Goal: Transaction & Acquisition: Purchase product/service

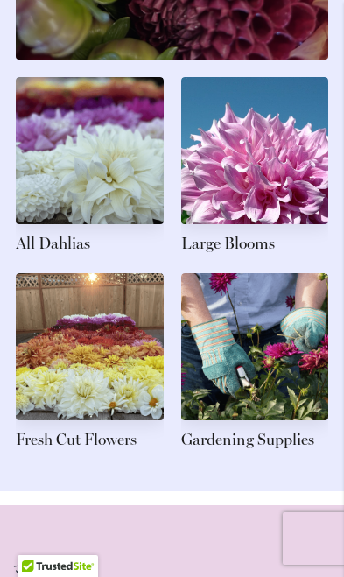
scroll to position [2603, 0]
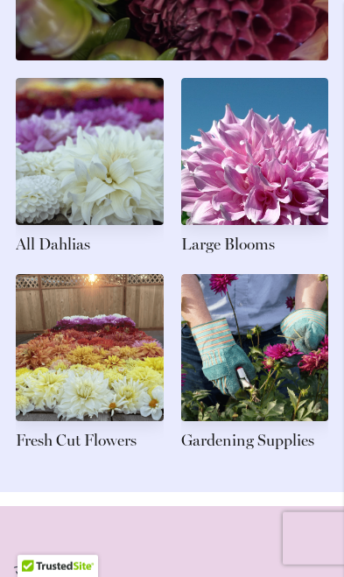
click at [257, 207] on link at bounding box center [255, 167] width 148 height 179
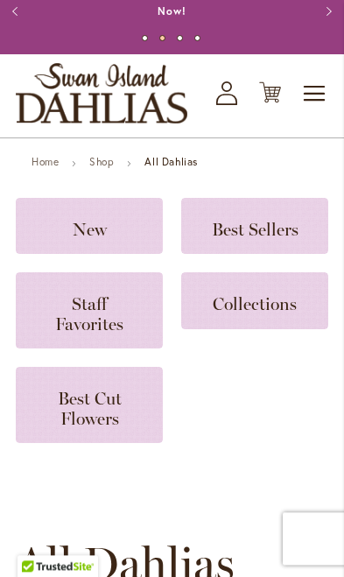
scroll to position [64, 0]
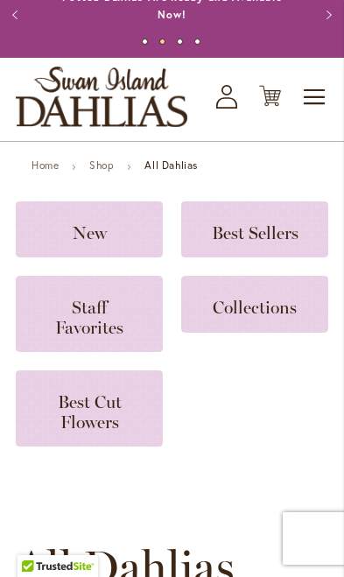
click at [89, 404] on span "Best Cut Flowers" at bounding box center [90, 412] width 64 height 40
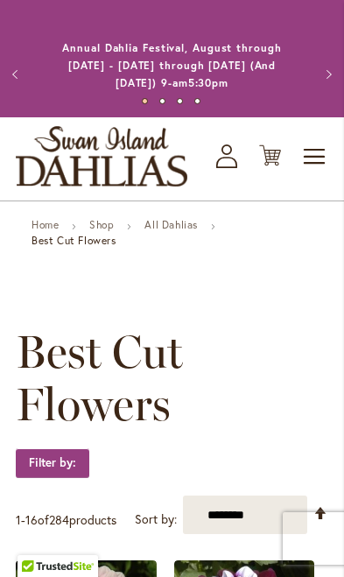
scroll to position [7, 0]
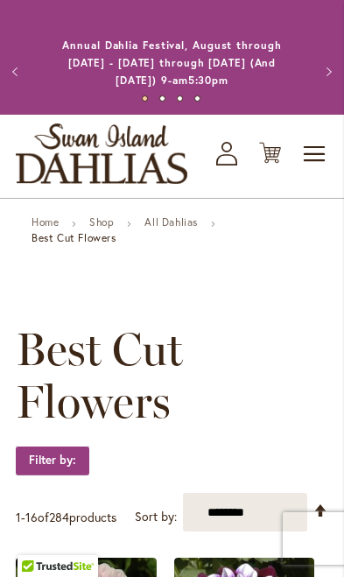
click at [313, 144] on span "Toggle Nav" at bounding box center [315, 154] width 26 height 35
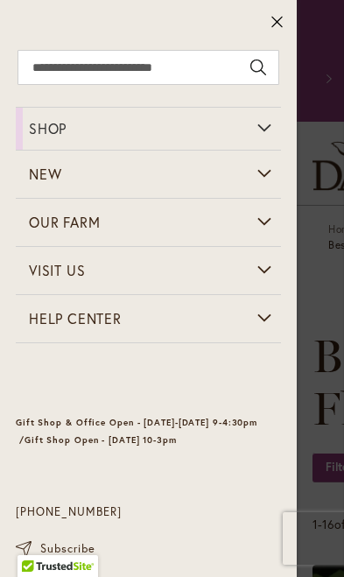
scroll to position [0, 0]
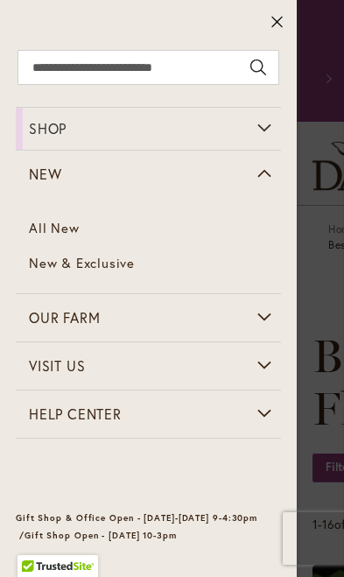
click at [112, 271] on link "New & Exclusive" at bounding box center [149, 263] width 266 height 35
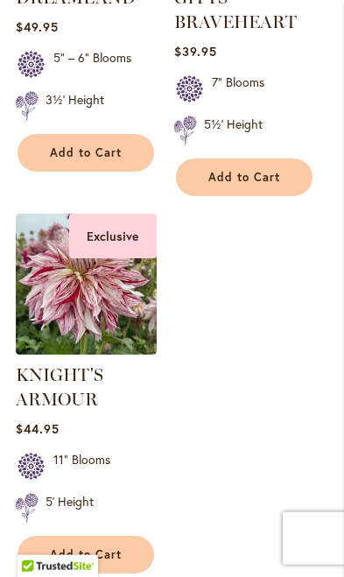
scroll to position [730, 0]
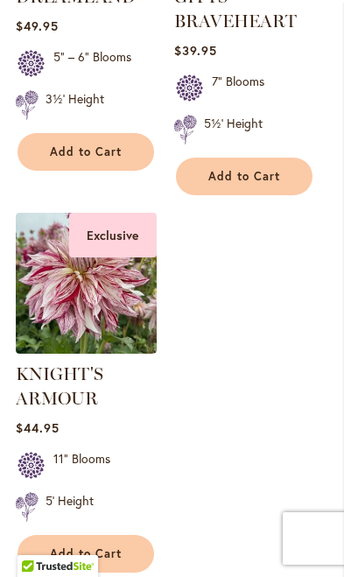
click at [124, 309] on img at bounding box center [86, 283] width 141 height 141
click at [120, 285] on img at bounding box center [86, 283] width 141 height 141
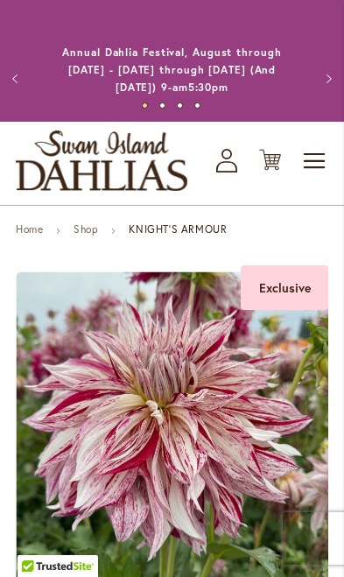
click at [308, 158] on span "Toggle Nav" at bounding box center [315, 161] width 26 height 35
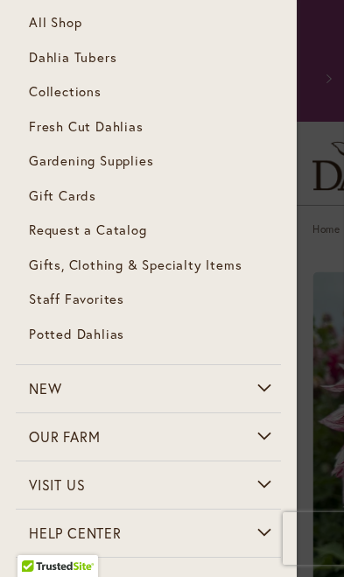
scroll to position [166, 0]
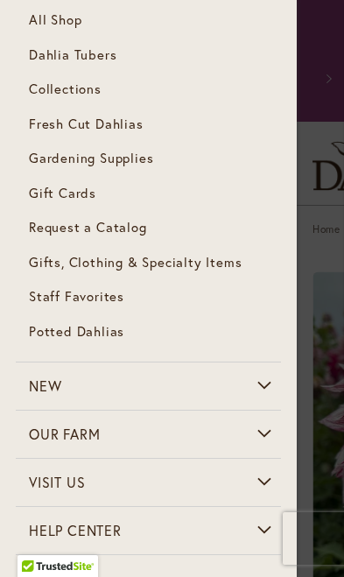
click at [83, 89] on span "Collections" at bounding box center [65, 89] width 73 height 18
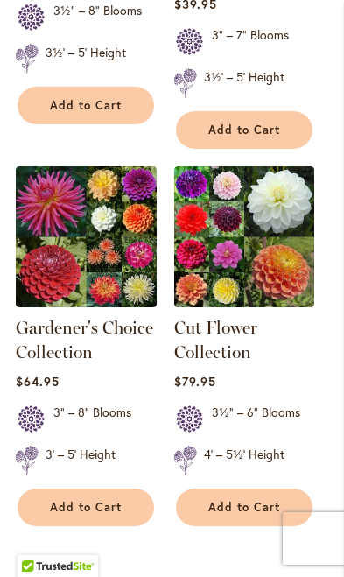
scroll to position [1133, 0]
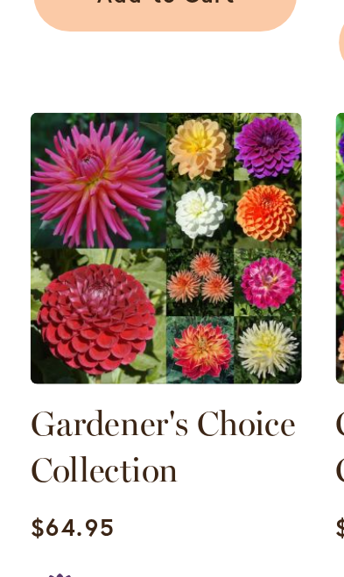
click at [121, 149] on img at bounding box center [86, 217] width 141 height 141
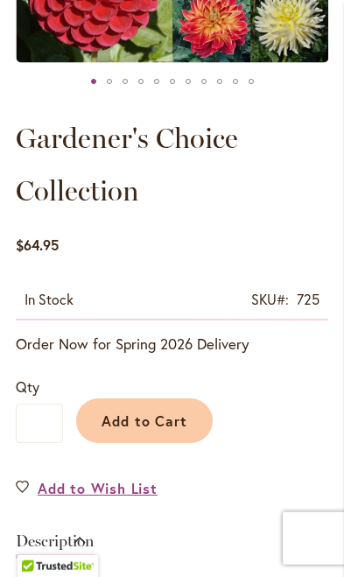
scroll to position [524, 0]
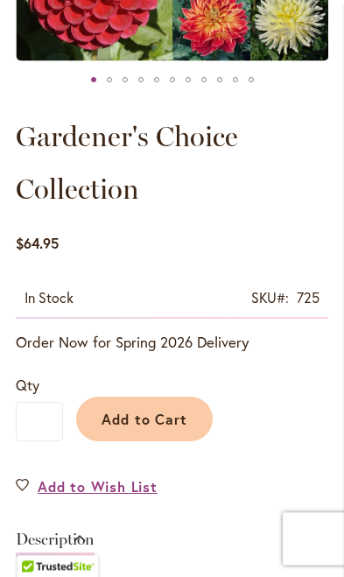
click at [176, 419] on span "Add to Cart" at bounding box center [145, 419] width 87 height 18
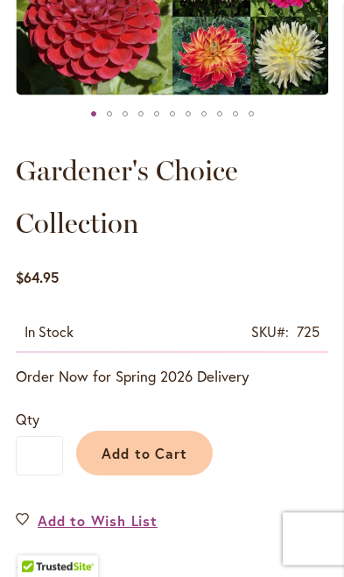
scroll to position [550, 0]
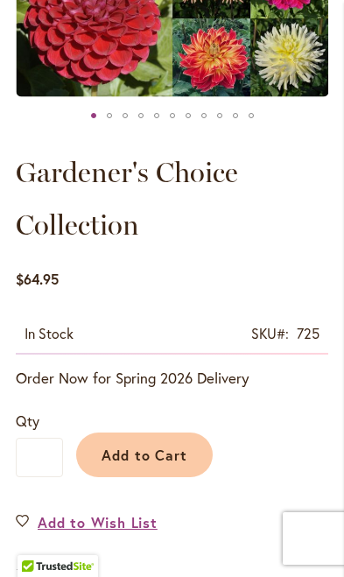
click at [148, 452] on span "Add to Cart" at bounding box center [145, 455] width 87 height 18
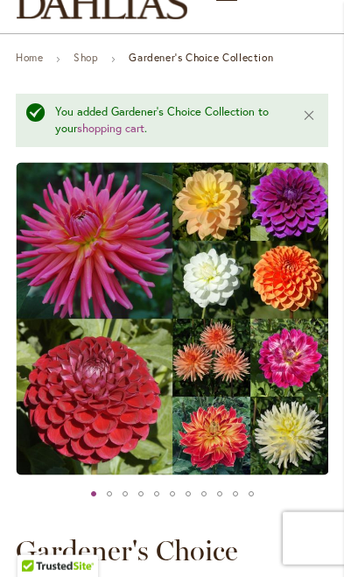
scroll to position [0, 0]
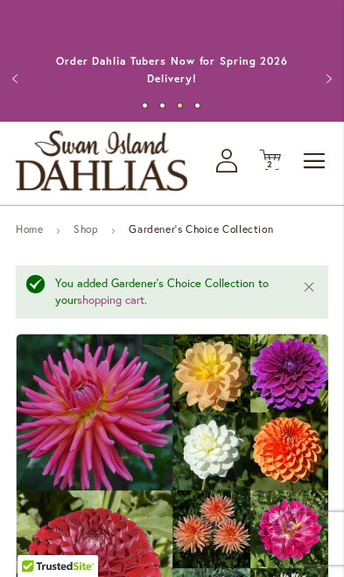
click at [276, 164] on span "2 2 items" at bounding box center [271, 164] width 18 height 9
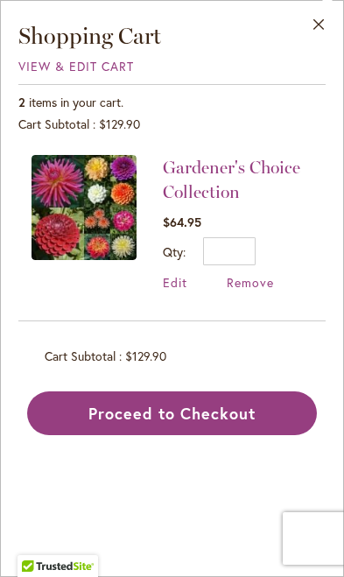
click at [207, 418] on button "Proceed to Checkout" at bounding box center [172, 414] width 290 height 44
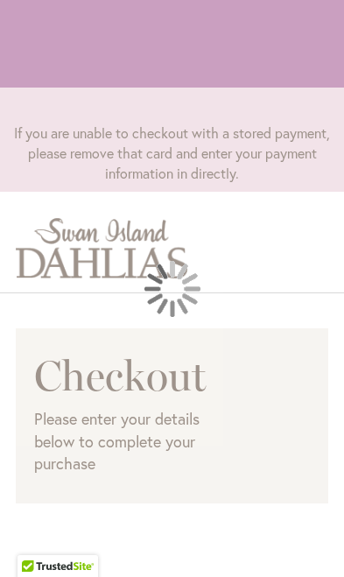
select select "**"
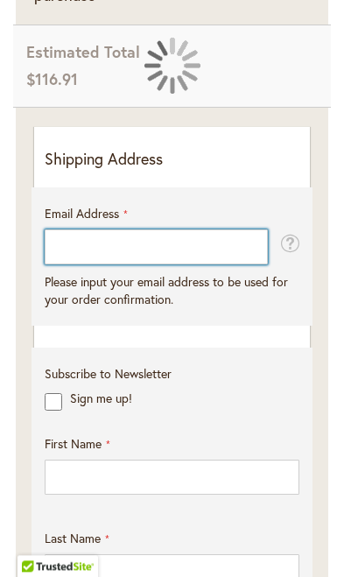
click at [109, 241] on input "Email Address" at bounding box center [156, 247] width 223 height 35
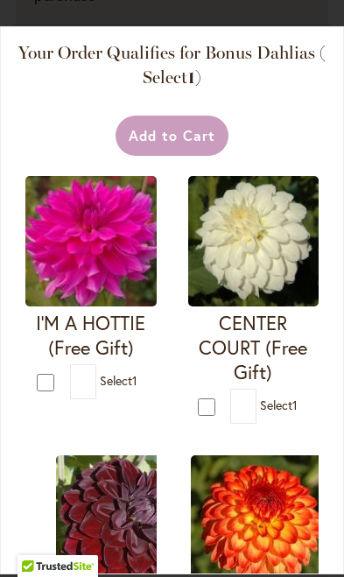
type input "**********"
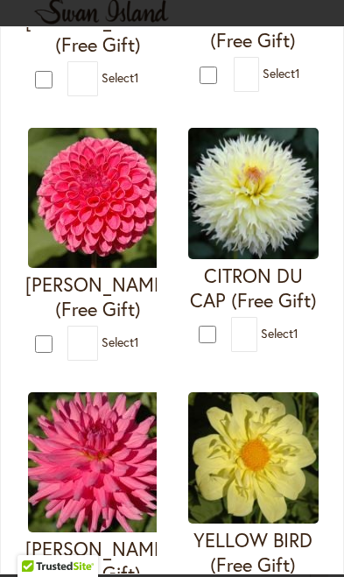
scroll to position [1116, 0]
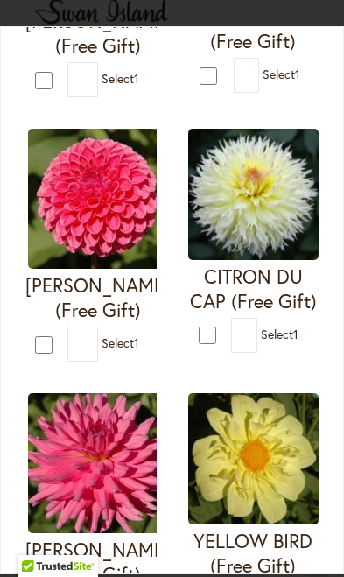
type input "*"
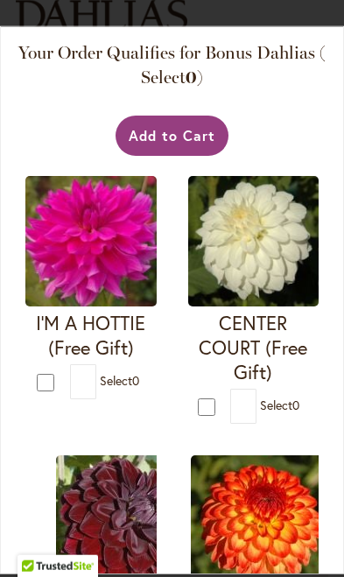
scroll to position [0, 0]
click at [182, 119] on button "Add to Cart" at bounding box center [172, 136] width 113 height 40
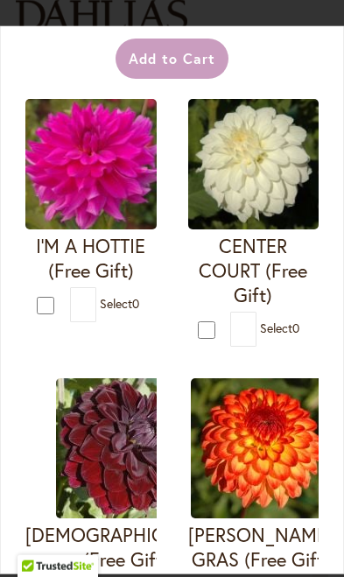
scroll to position [75, 0]
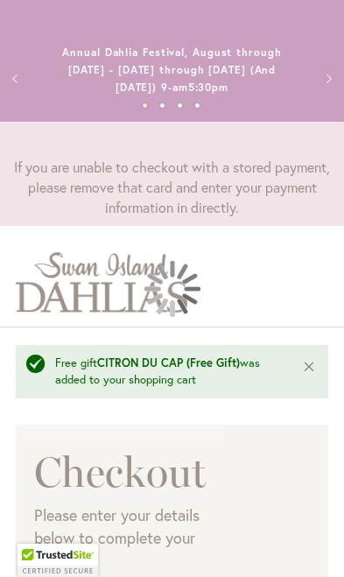
select select "**"
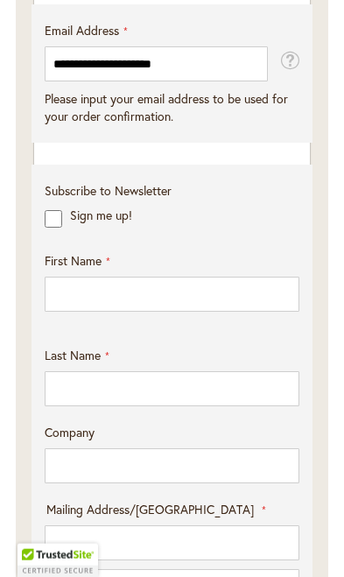
scroll to position [747, 0]
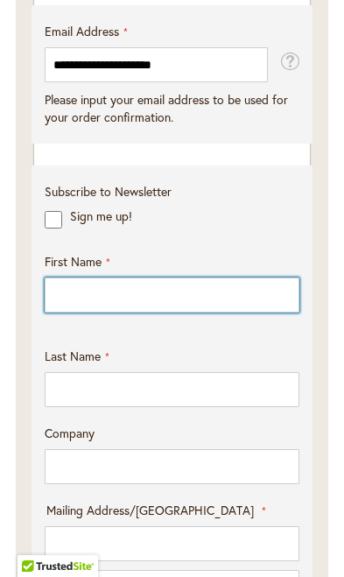
click at [124, 291] on input "First Name" at bounding box center [172, 295] width 255 height 35
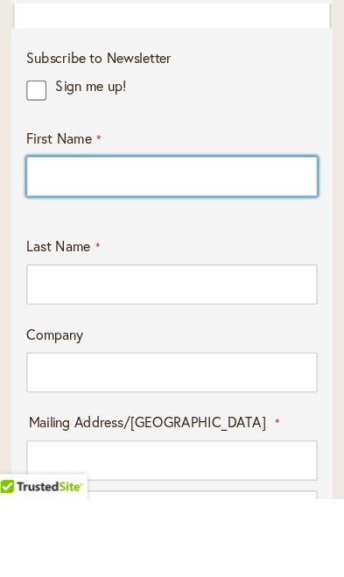
type input "*****"
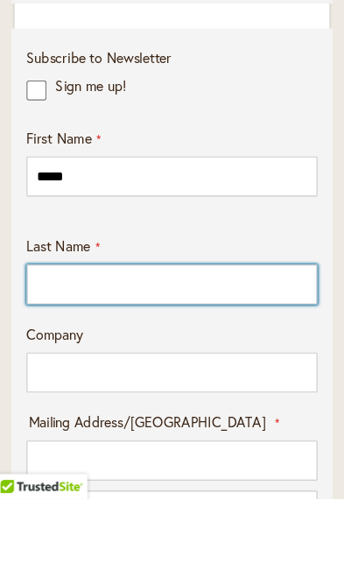
type input "*****"
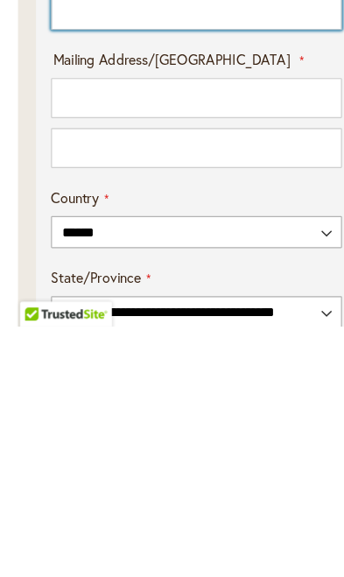
scroll to position [920, 0]
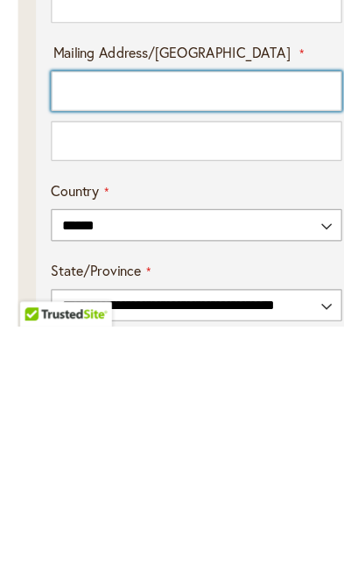
click at [87, 354] on input "Mailing Address/PO BOX: Line 1" at bounding box center [172, 371] width 255 height 35
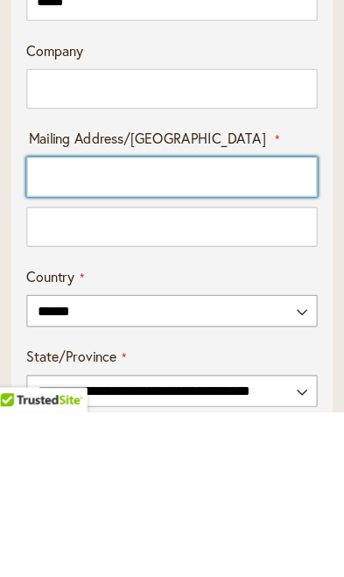
type input "**********"
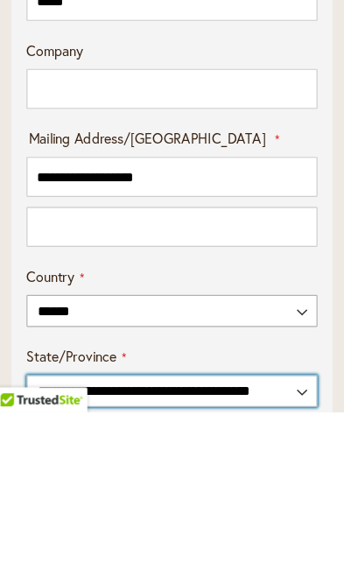
select select "**"
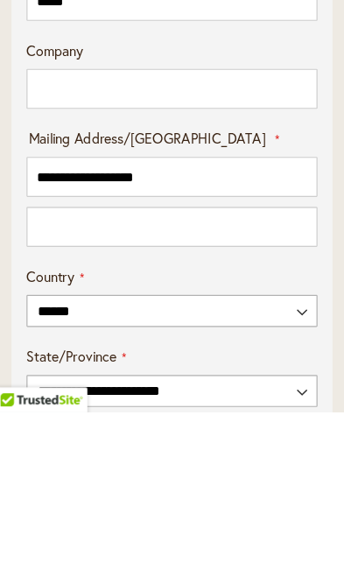
type input "********"
type input "*****"
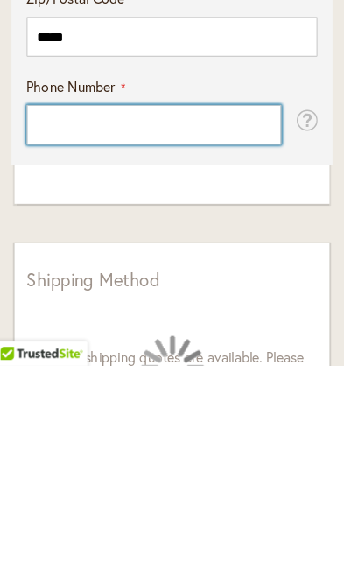
scroll to position [1342, 0]
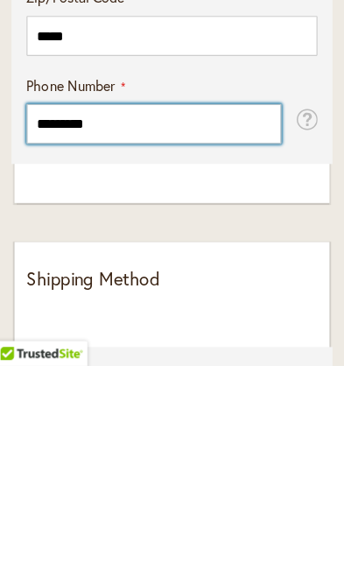
type input "**********"
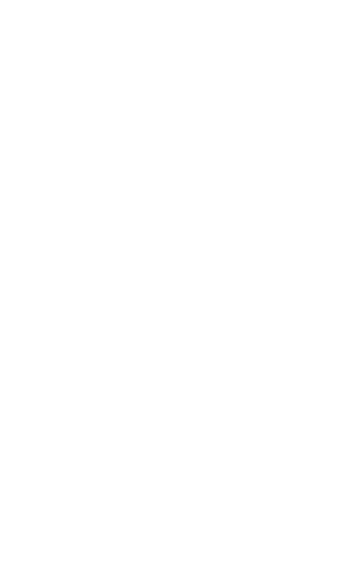
scroll to position [0, 0]
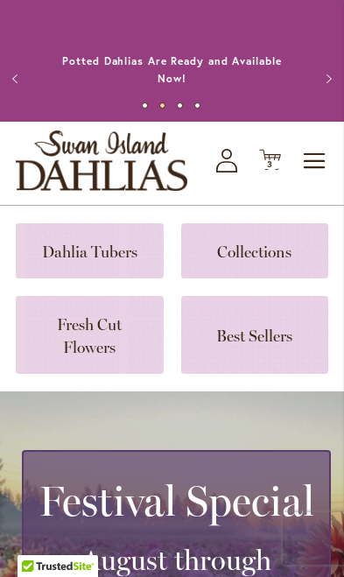
click at [271, 170] on icon "Cart .cls-1 { fill: #231f20; }" at bounding box center [270, 160] width 22 height 22
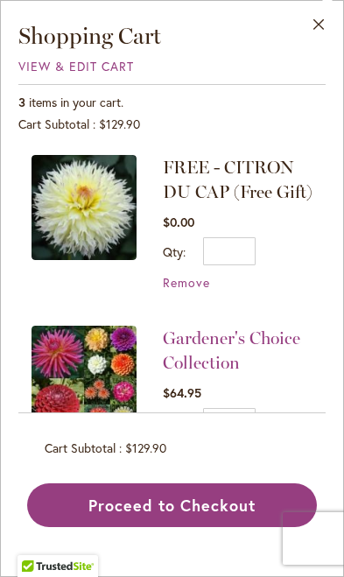
scroll to position [433, 0]
click at [197, 528] on button "Proceed to Checkout" at bounding box center [172, 506] width 290 height 44
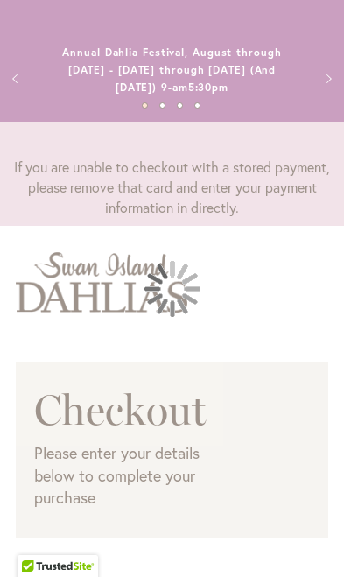
select select "**"
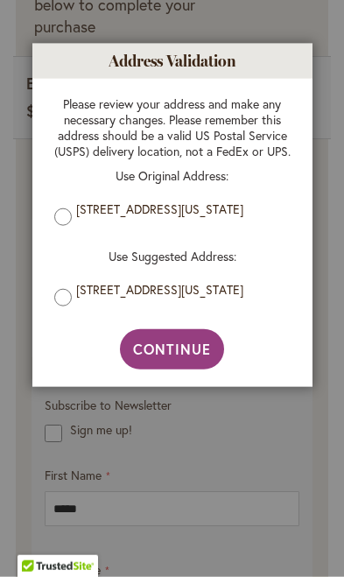
scroll to position [472, 0]
click at [49, 317] on div "Please review your address and make any necessary changes. Please remember this…" at bounding box center [173, 204] width 272 height 251
click at [188, 358] on span "Continue" at bounding box center [172, 349] width 78 height 18
type input "**********"
type input "********"
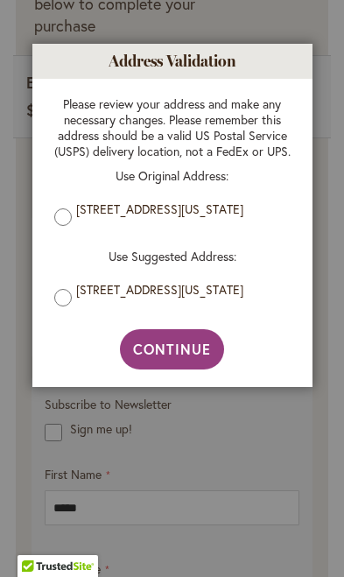
type input "**********"
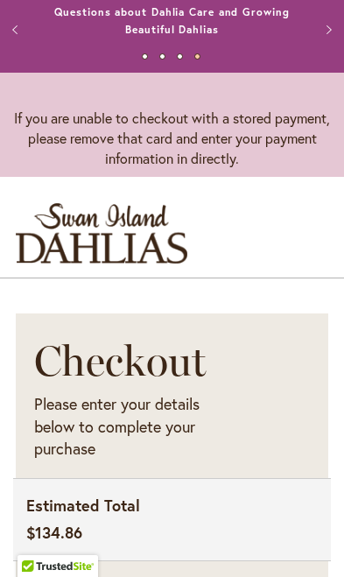
scroll to position [0, 0]
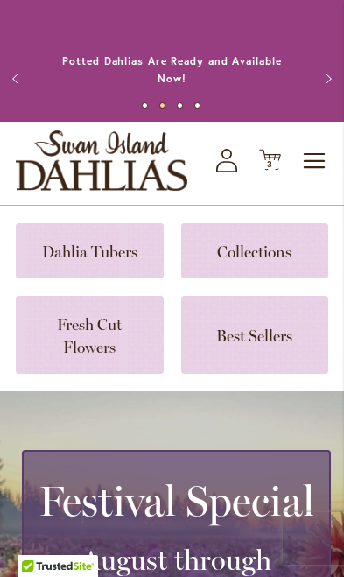
click at [268, 162] on span "3" at bounding box center [270, 164] width 6 height 11
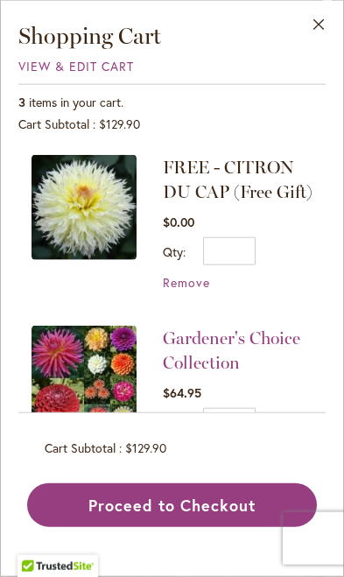
scroll to position [238, 0]
click at [209, 528] on button "Proceed to Checkout" at bounding box center [172, 506] width 290 height 44
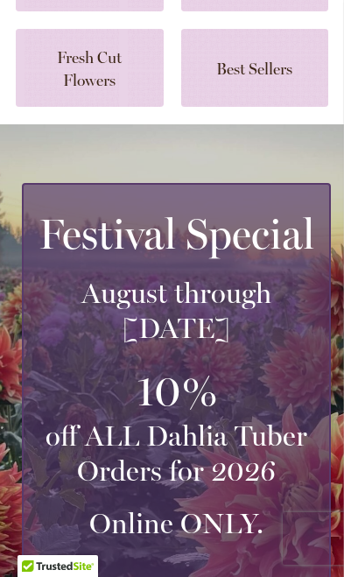
scroll to position [0, 0]
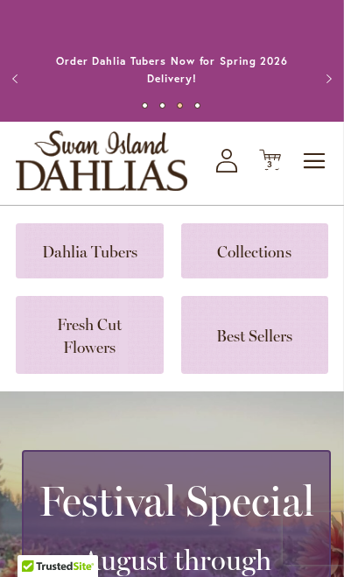
click at [280, 163] on icon "Cart .cls-1 { fill: #231f20; }" at bounding box center [270, 160] width 22 height 22
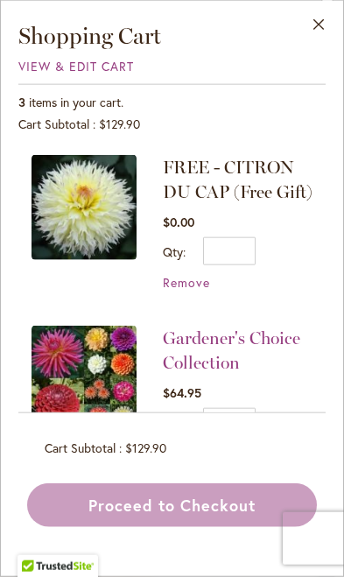
scroll to position [414, 0]
click at [201, 528] on div "Proceed to Checkout" at bounding box center [172, 506] width 290 height 44
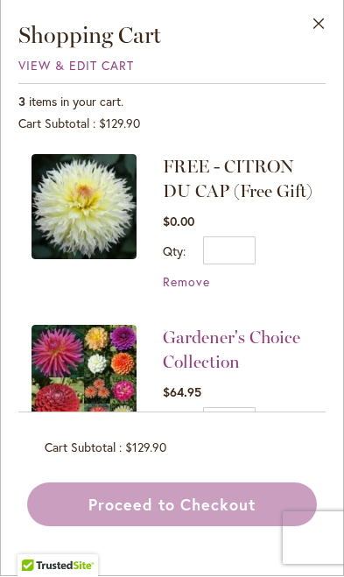
click at [188, 528] on div "Proceed to Checkout" at bounding box center [172, 506] width 290 height 44
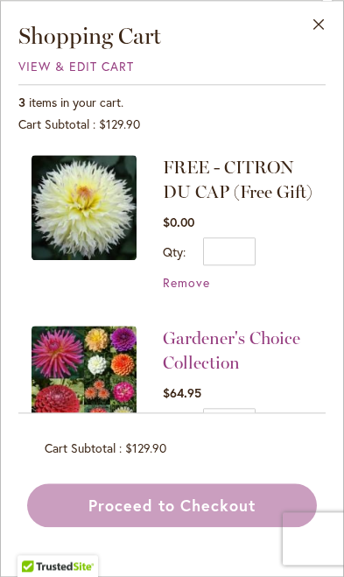
scroll to position [403, 0]
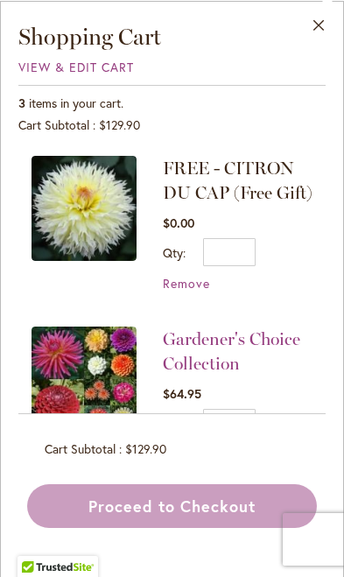
click at [322, 20] on button "Close" at bounding box center [319, 28] width 48 height 55
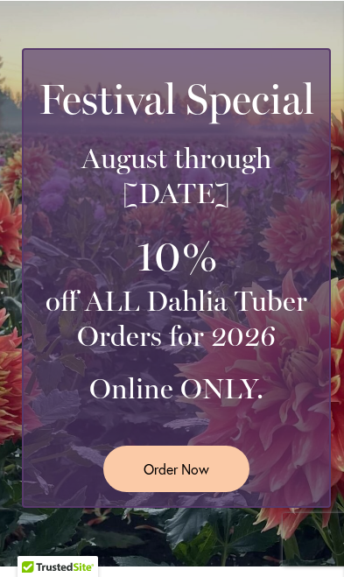
scroll to position [402, 0]
click at [184, 477] on span "Order Now" at bounding box center [177, 469] width 66 height 20
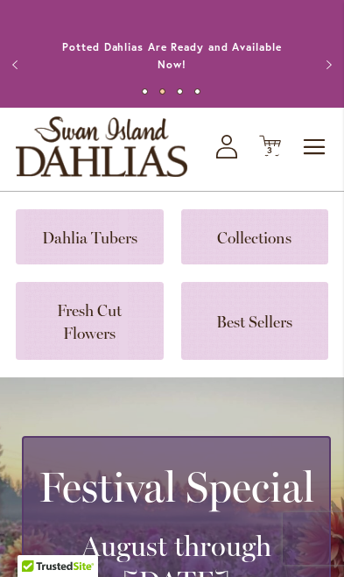
scroll to position [0, 0]
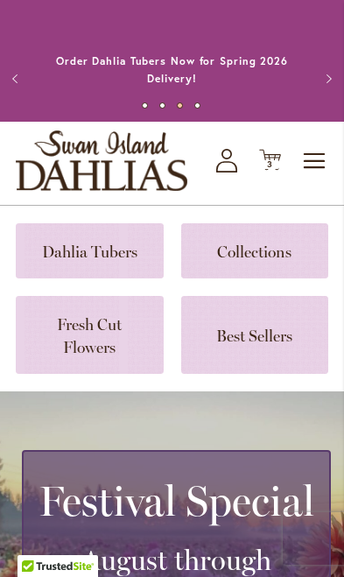
click at [274, 162] on span "3 3 items" at bounding box center [271, 164] width 18 height 9
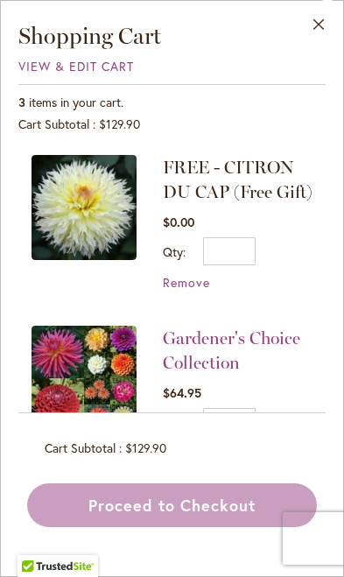
click at [91, 72] on span "View & Edit Cart" at bounding box center [76, 66] width 116 height 17
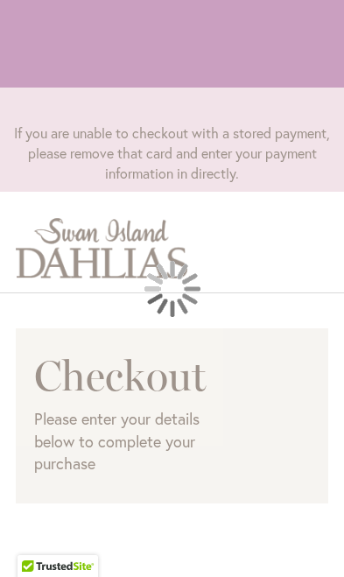
select select "**"
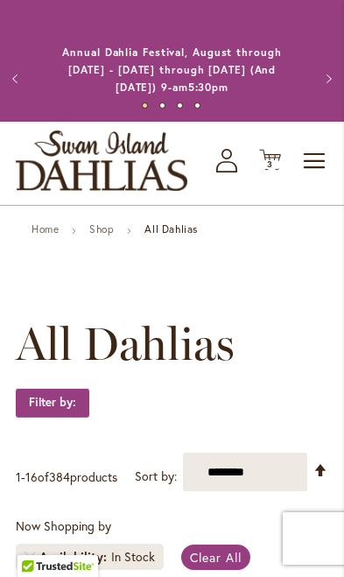
click at [270, 157] on icon at bounding box center [270, 160] width 22 height 21
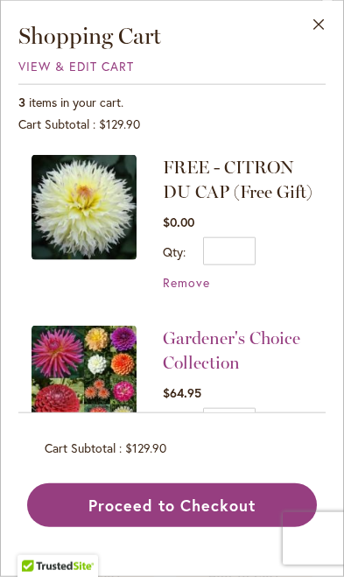
scroll to position [348, 0]
click at [163, 528] on button "Proceed to Checkout" at bounding box center [172, 506] width 290 height 44
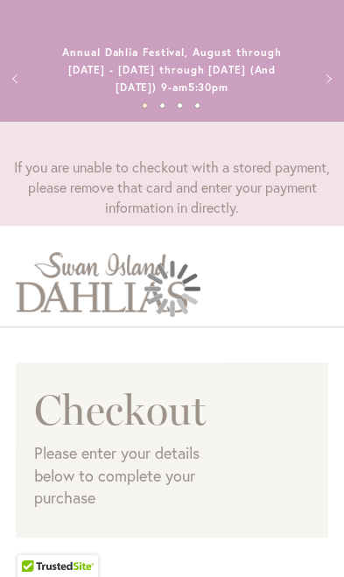
select select "**"
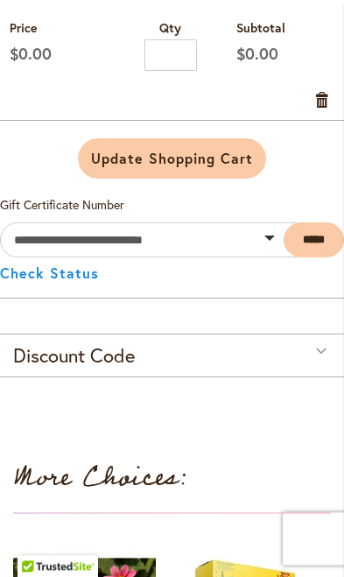
scroll to position [1028, 0]
click at [324, 348] on div "Discount Code" at bounding box center [172, 355] width 344 height 43
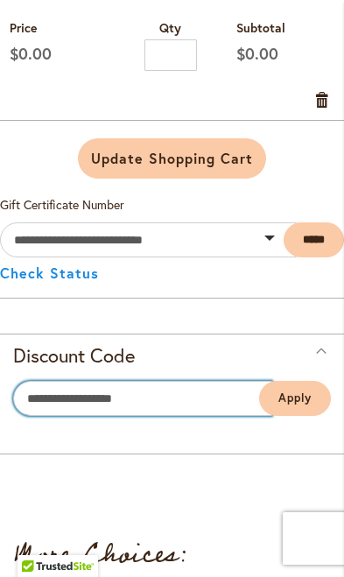
click at [38, 401] on input "Enter discount code" at bounding box center [142, 398] width 259 height 35
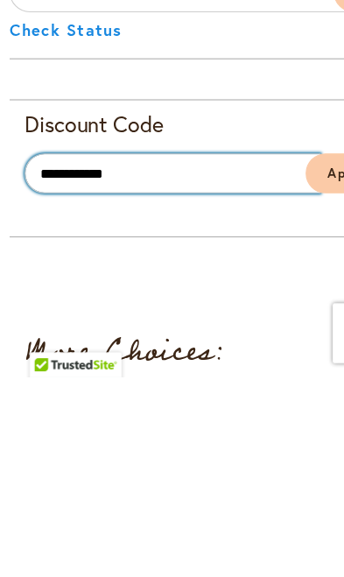
type input "**********"
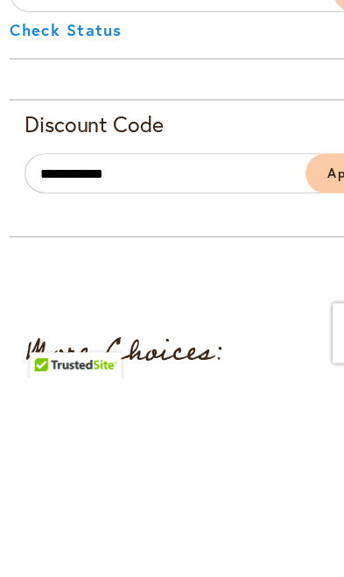
click at [291, 391] on span "Apply" at bounding box center [295, 398] width 33 height 15
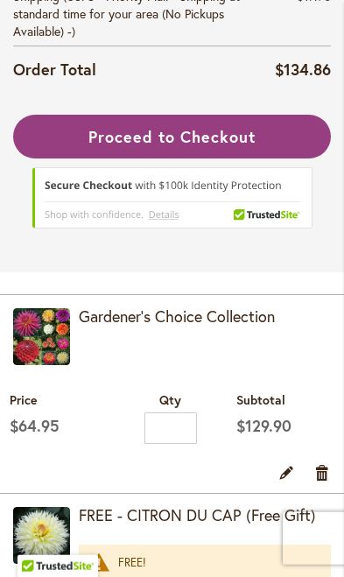
scroll to position [490, 0]
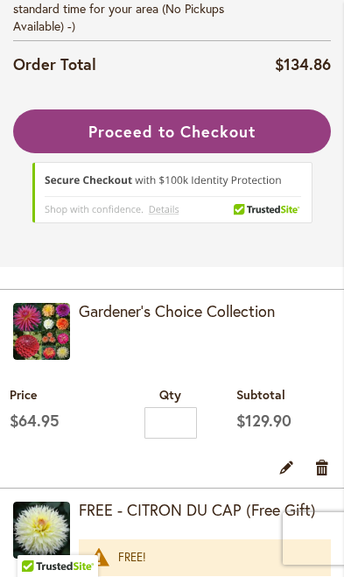
click at [216, 140] on span "Proceed to Checkout" at bounding box center [172, 131] width 166 height 21
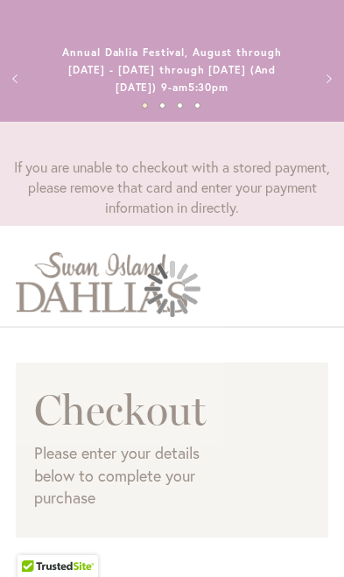
select select "**"
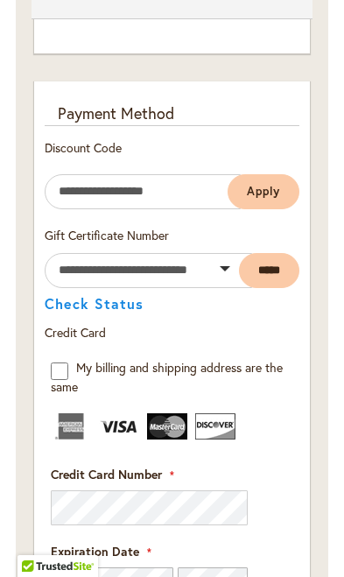
scroll to position [2428, 0]
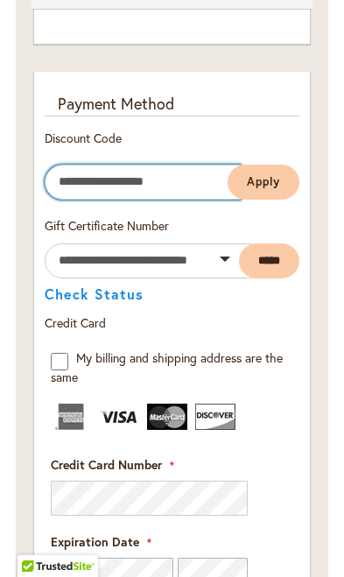
click at [118, 165] on input "Enter discount code" at bounding box center [143, 182] width 196 height 35
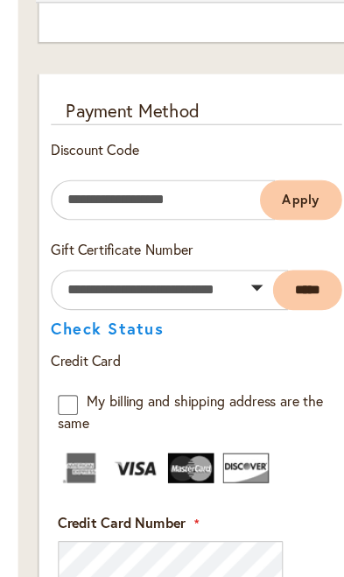
click at [258, 174] on span "Apply" at bounding box center [263, 181] width 33 height 15
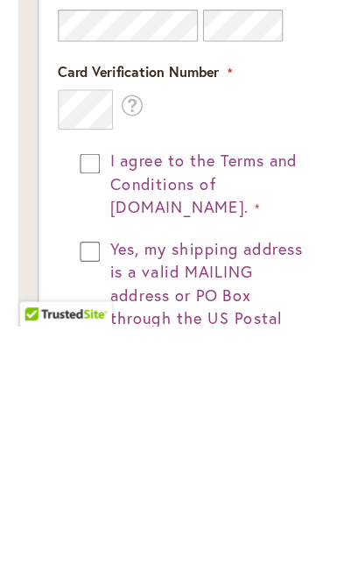
scroll to position [2709, 0]
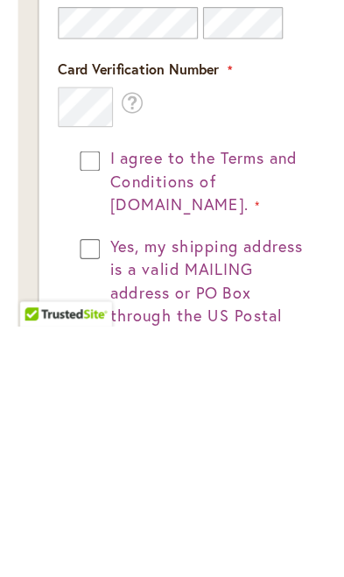
click at [73, 421] on div "I agree to the Terms and Conditions of dahlias.com." at bounding box center [172, 451] width 204 height 60
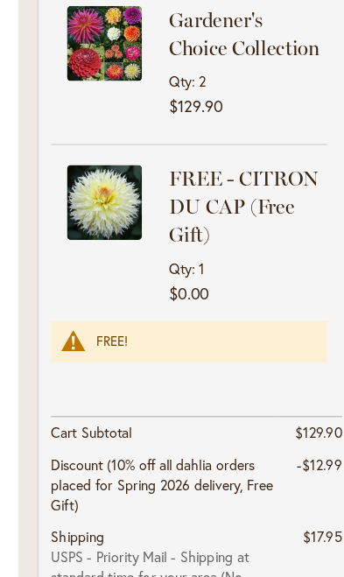
scroll to position [3841, 0]
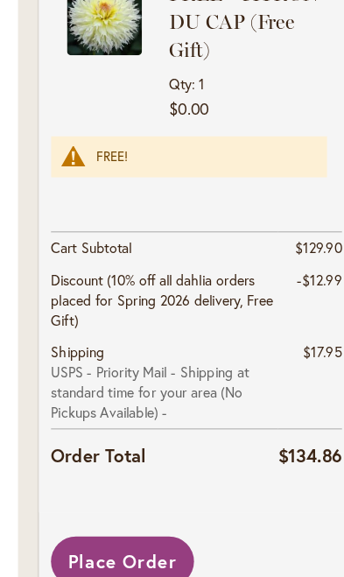
click at [122, 481] on span "Place Order" at bounding box center [108, 491] width 96 height 21
